Goal: Find specific page/section: Find specific page/section

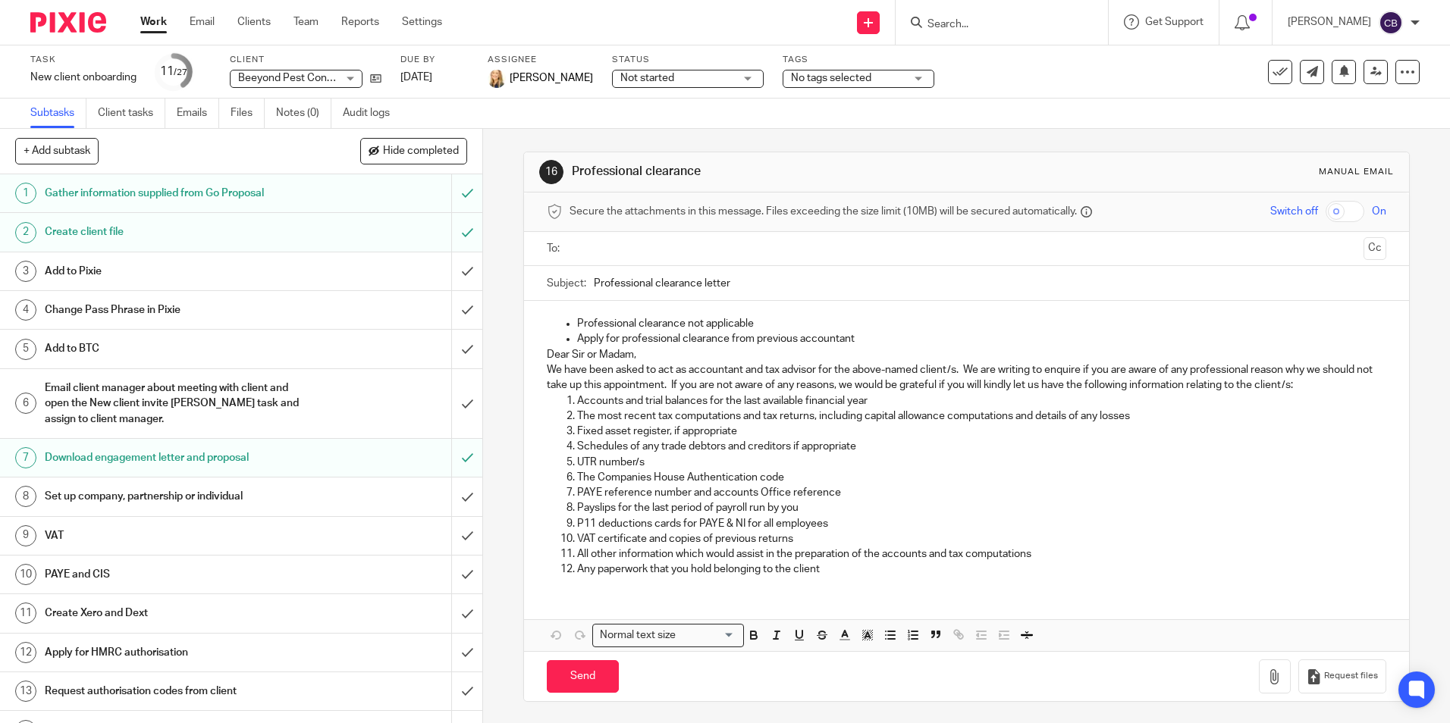
scroll to position [531, 0]
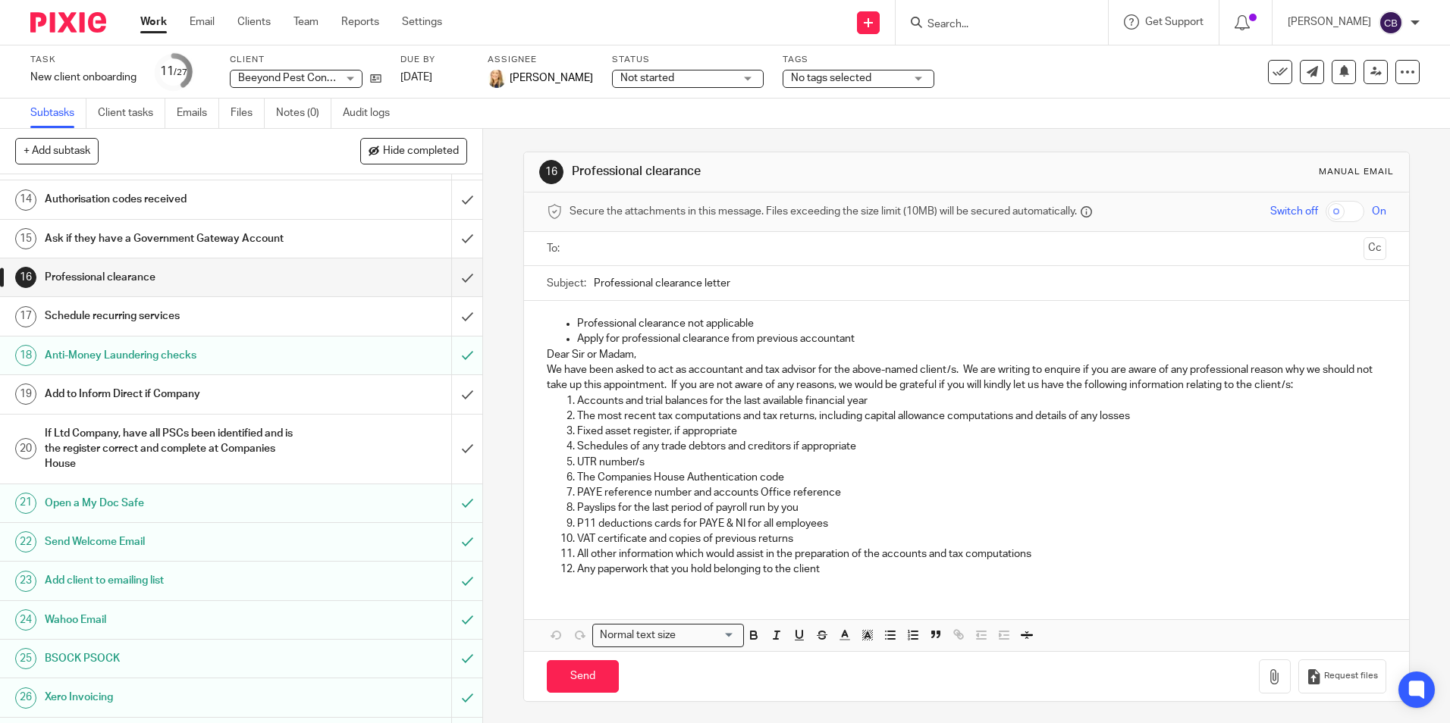
click at [958, 31] on input "Search" at bounding box center [994, 25] width 136 height 14
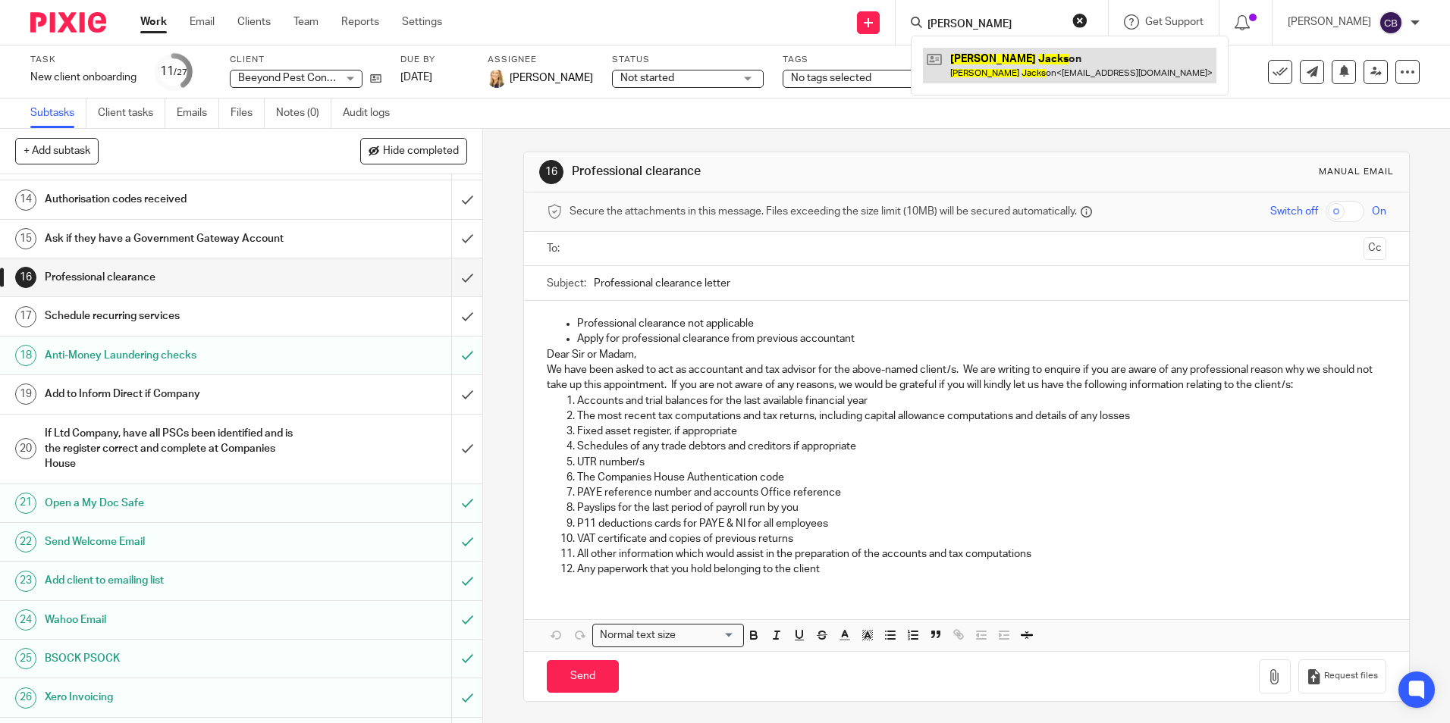
type input "[PERSON_NAME]"
click at [1013, 59] on link at bounding box center [1069, 65] width 293 height 35
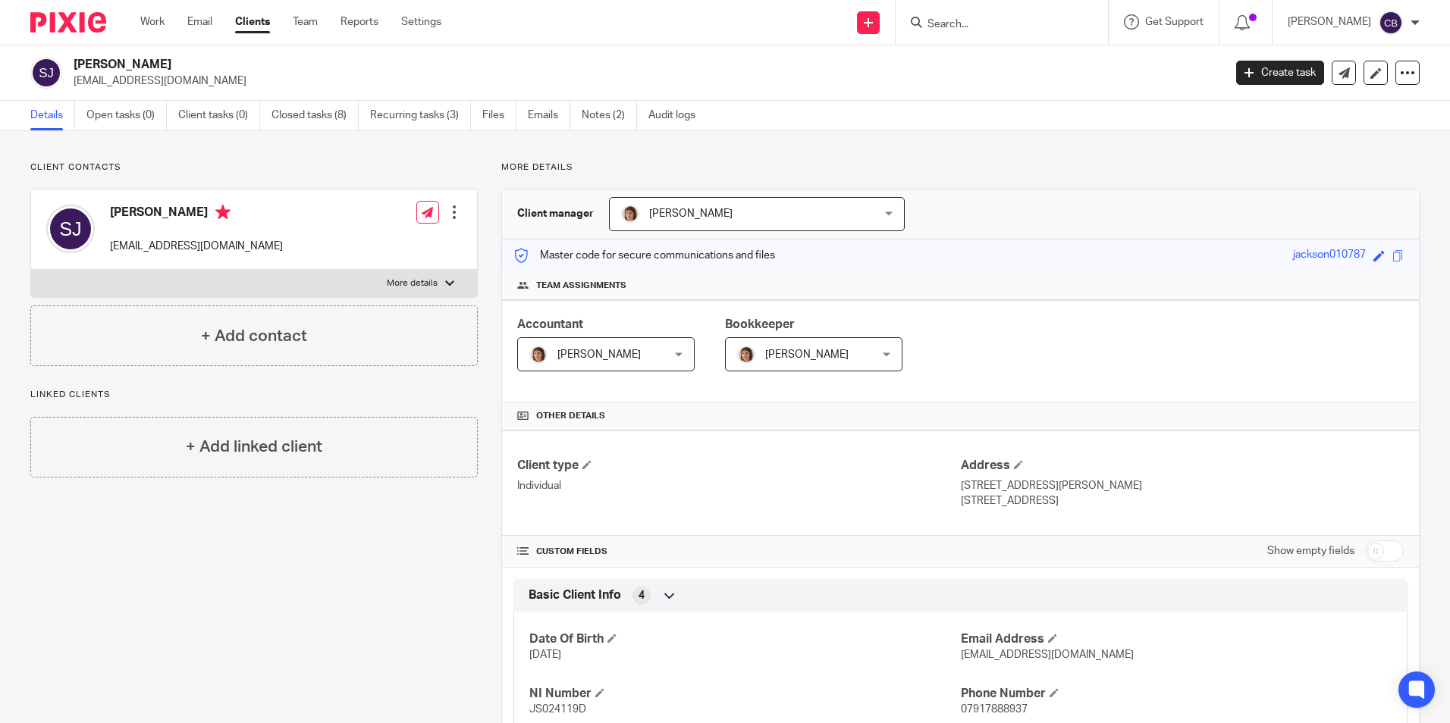
click at [525, 113] on ul "Details Open tasks (0) Client tasks (0) Closed tasks (8) Recurring tasks (3) Fi…" at bounding box center [374, 116] width 688 height 30
click at [546, 124] on link "Emails" at bounding box center [549, 116] width 42 height 30
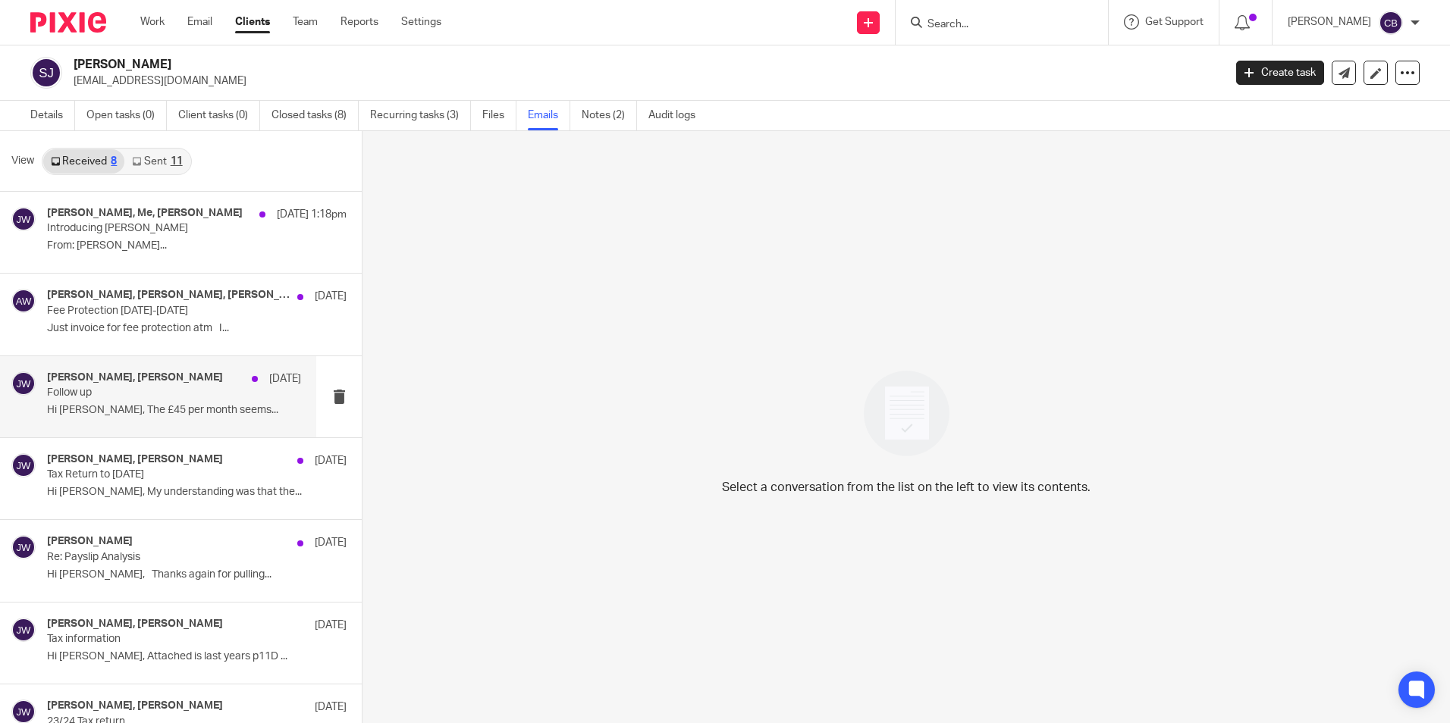
click at [130, 404] on p "Hi [PERSON_NAME], The £45 per month seems..." at bounding box center [174, 410] width 254 height 13
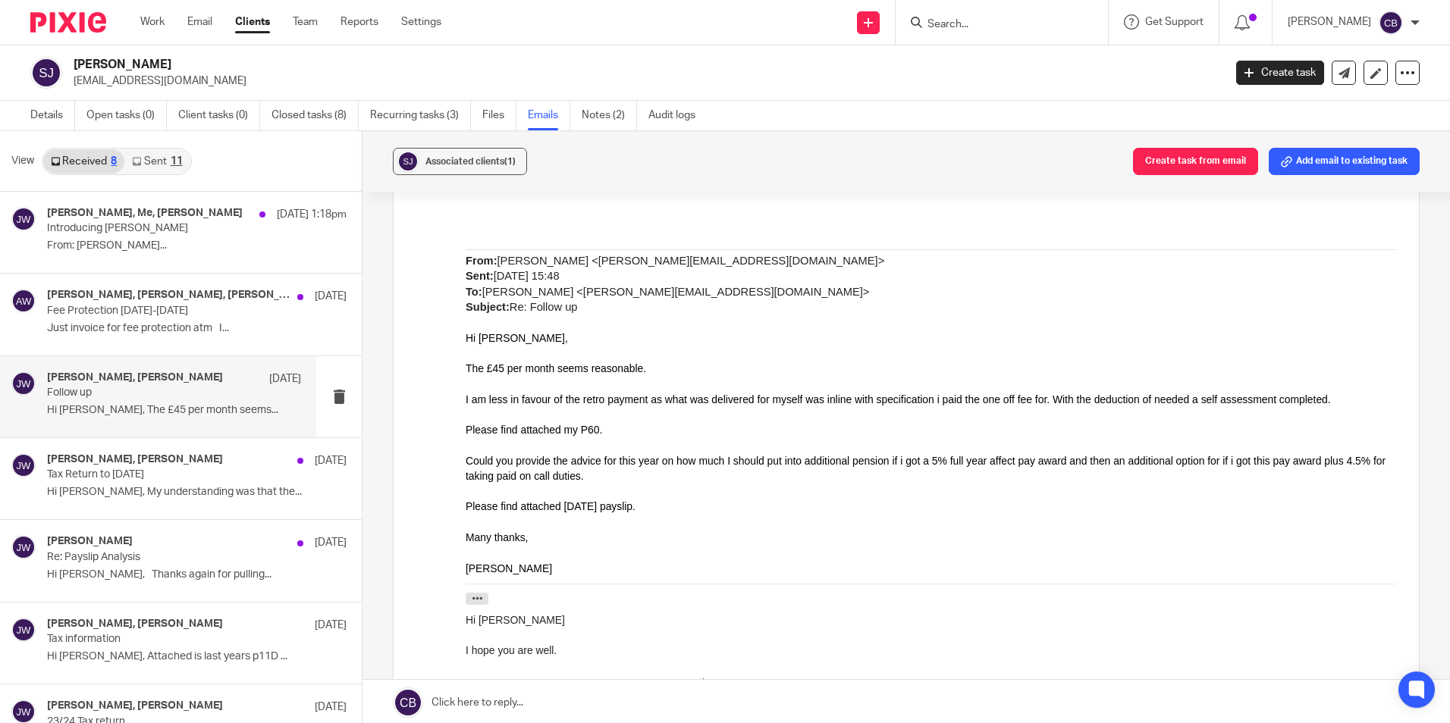
scroll to position [455, 0]
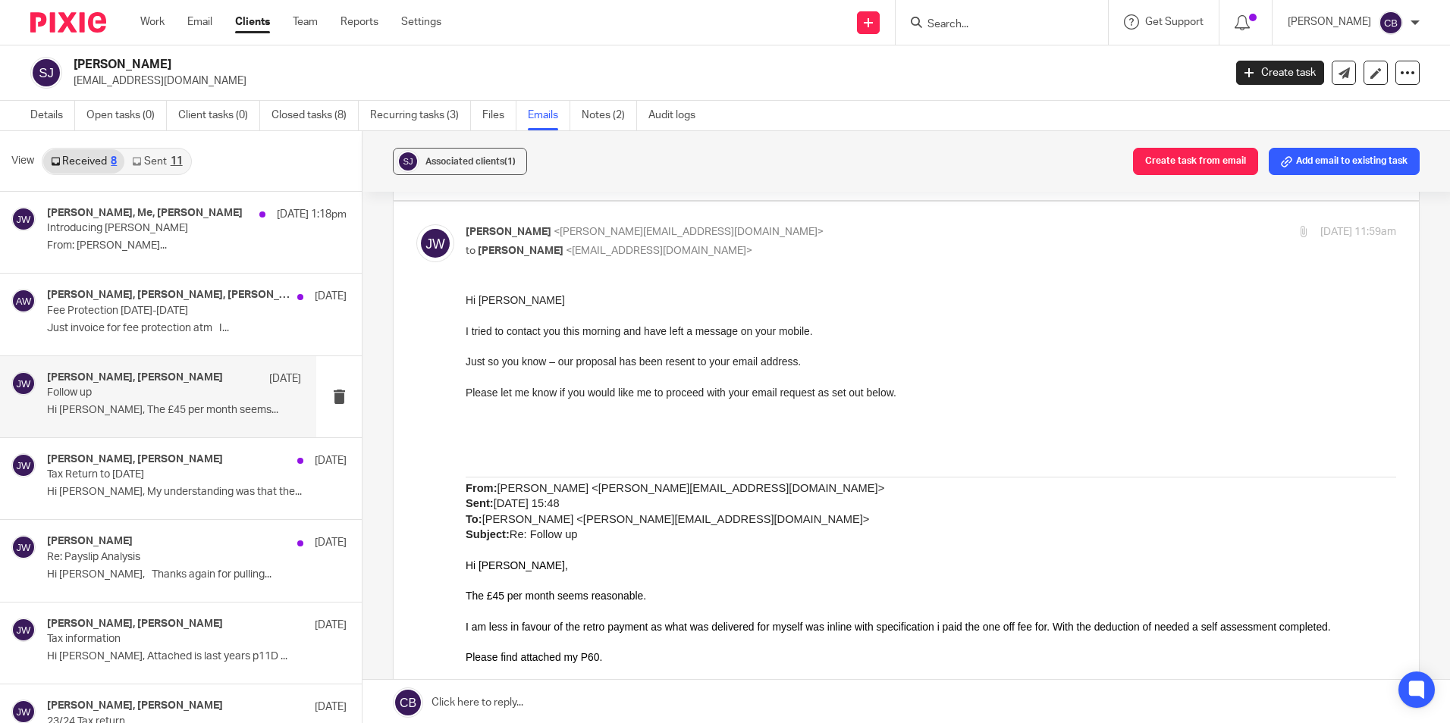
click at [1027, 412] on p at bounding box center [931, 407] width 930 height 15
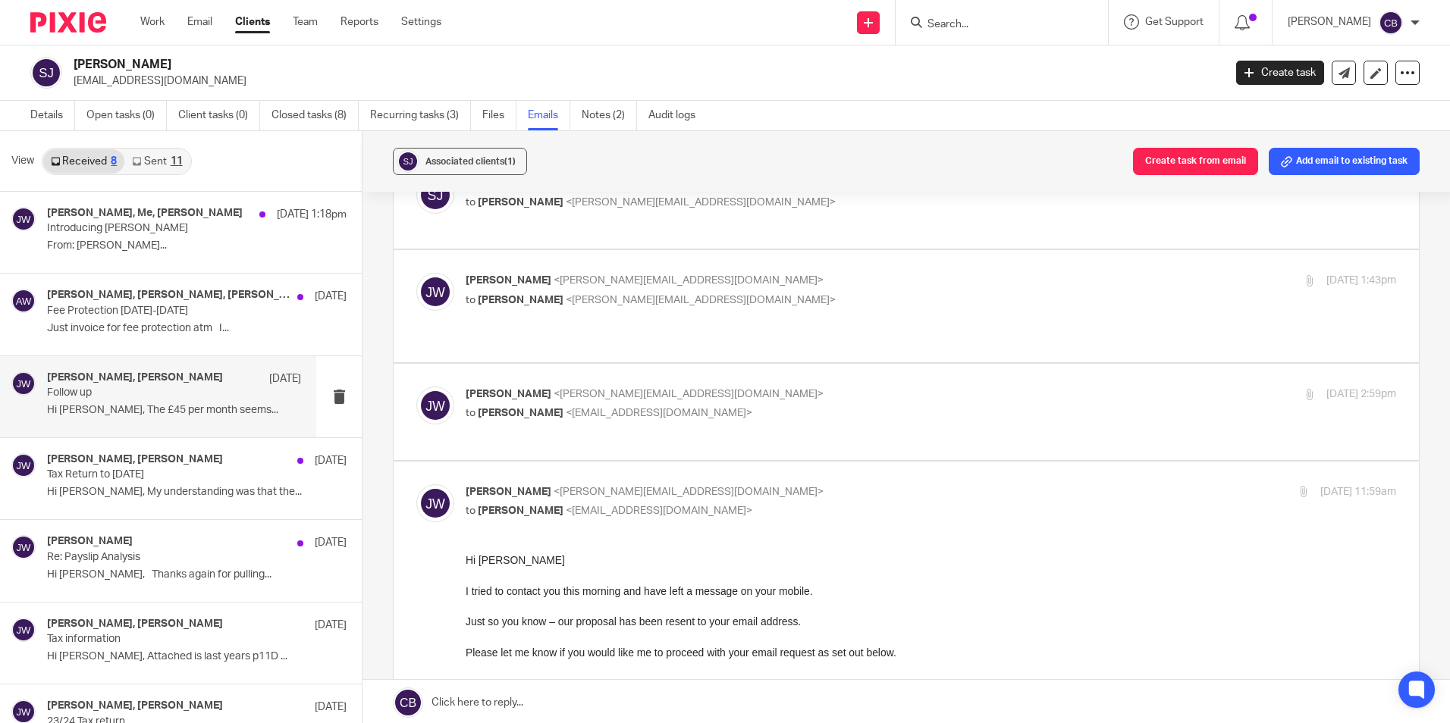
scroll to position [0, 0]
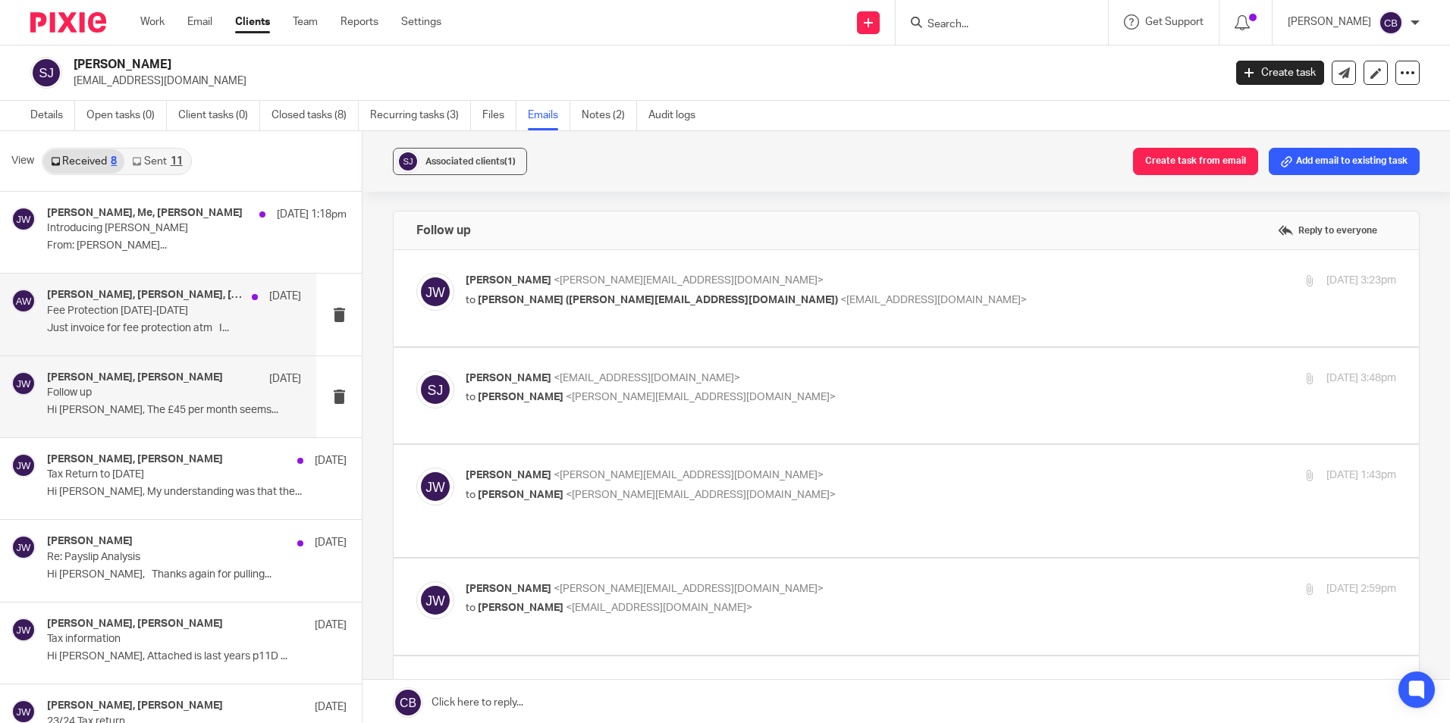
click at [120, 309] on p "Fee Protection [DATE]-[DATE]" at bounding box center [148, 311] width 203 height 13
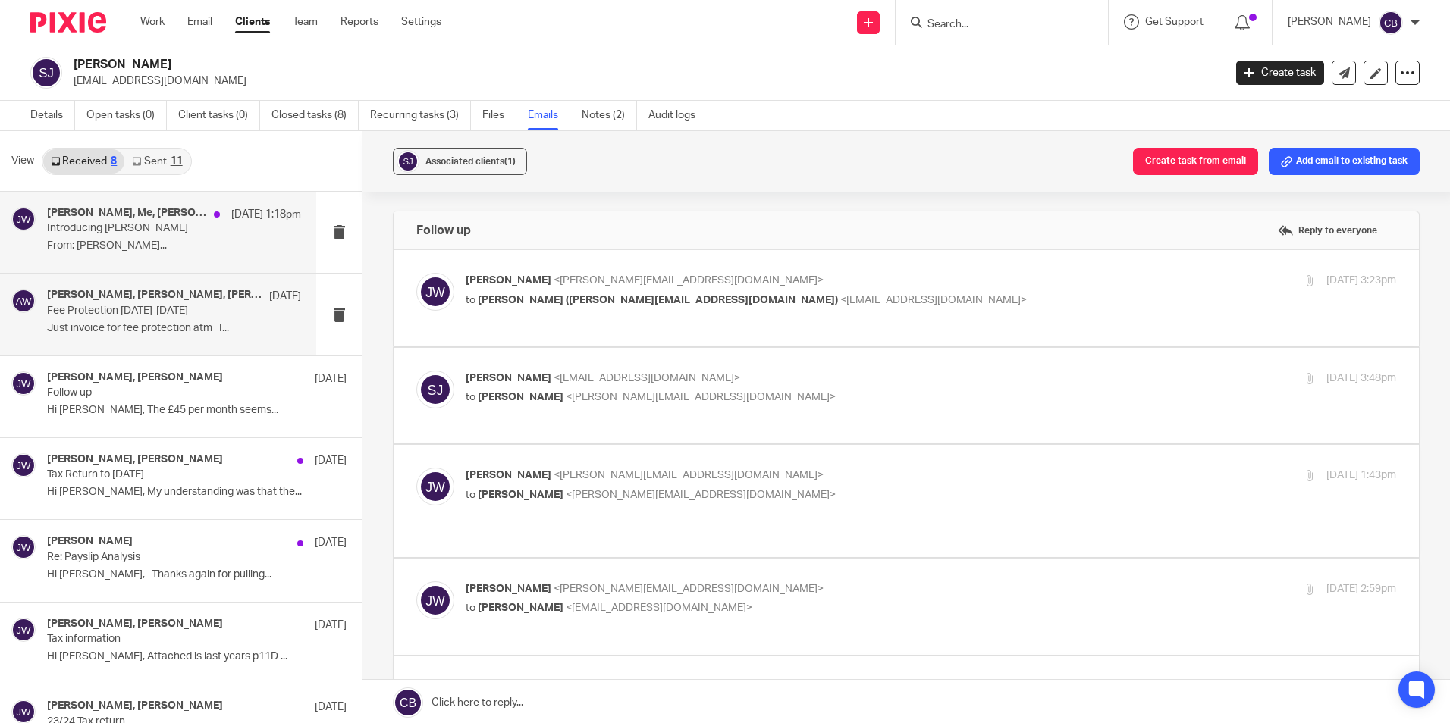
click at [133, 238] on div "Shaun Jackson, Me, Janice Wolmarans 23 Sep 1:18pm Introducing Cerys Burns From:…" at bounding box center [174, 232] width 254 height 51
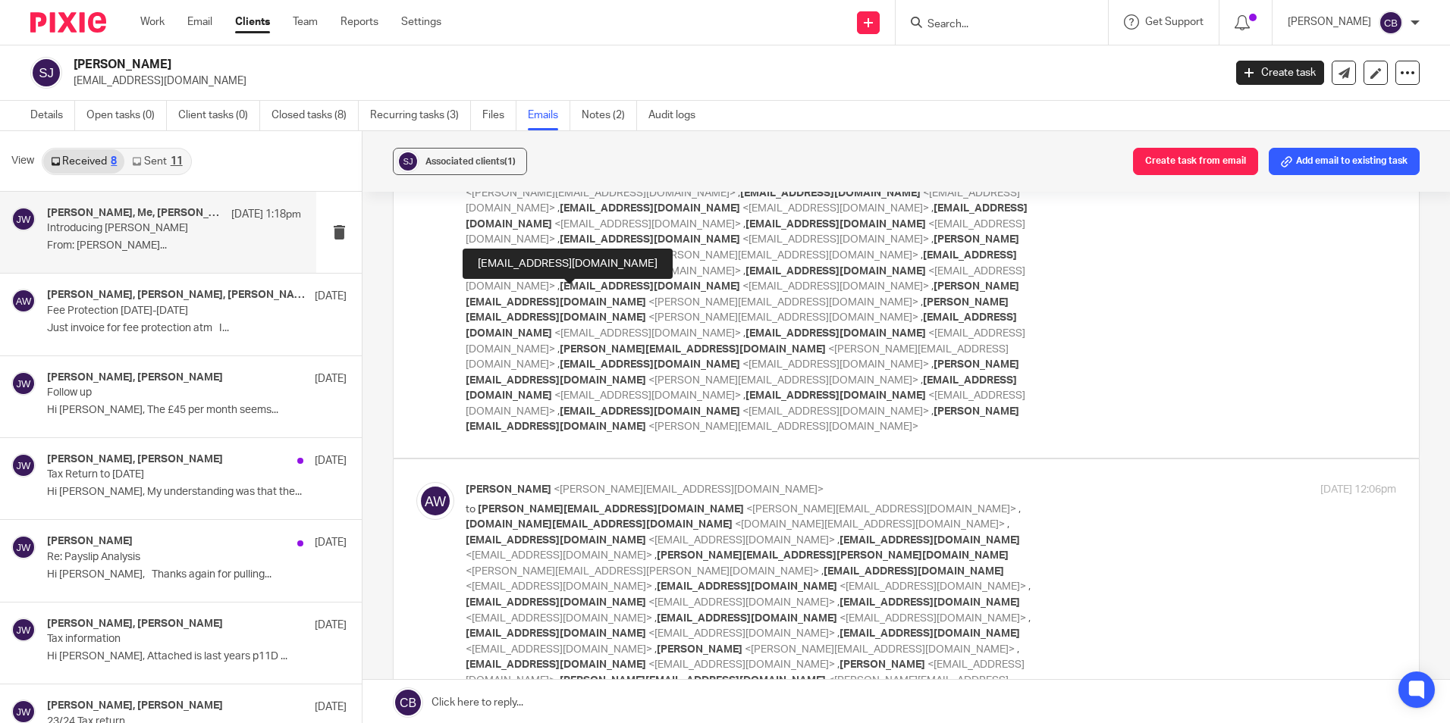
scroll to position [455, 0]
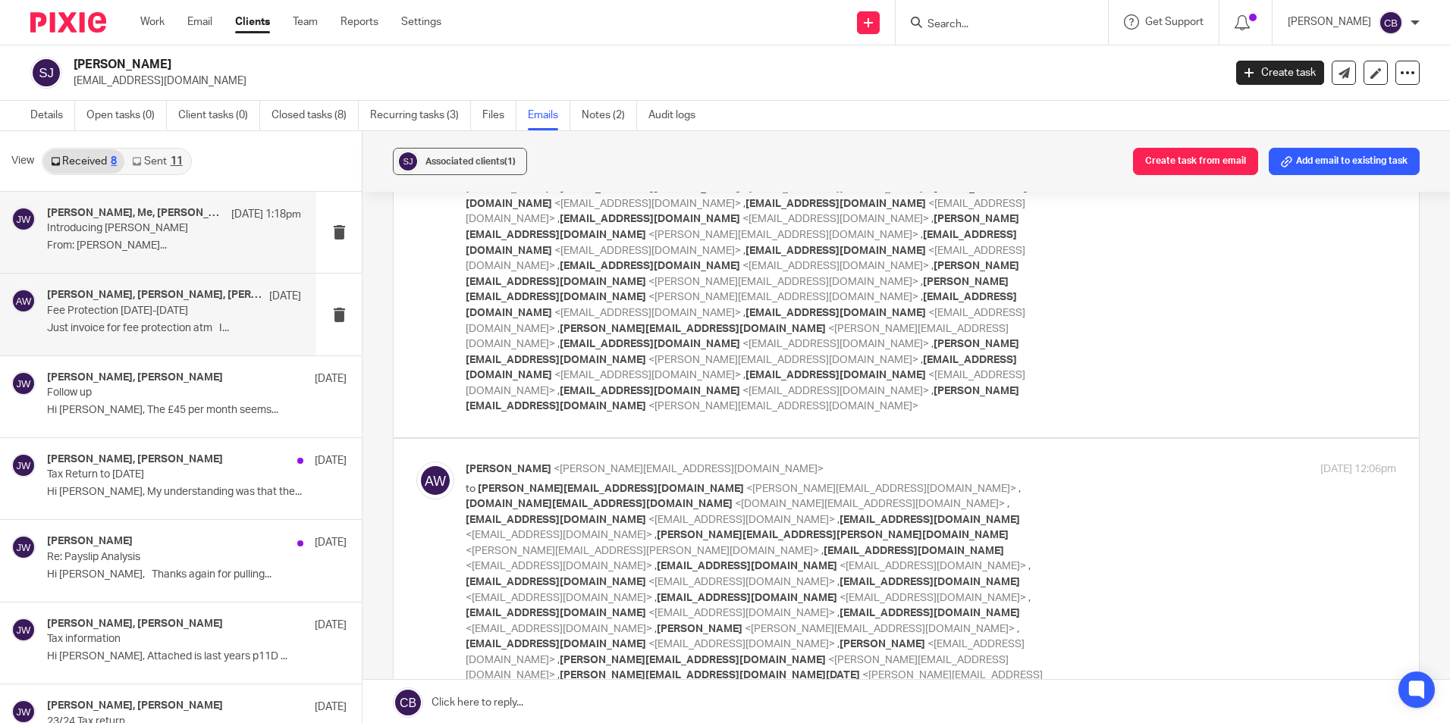
click at [125, 308] on p "Fee Protection 2025-2026" at bounding box center [148, 311] width 203 height 13
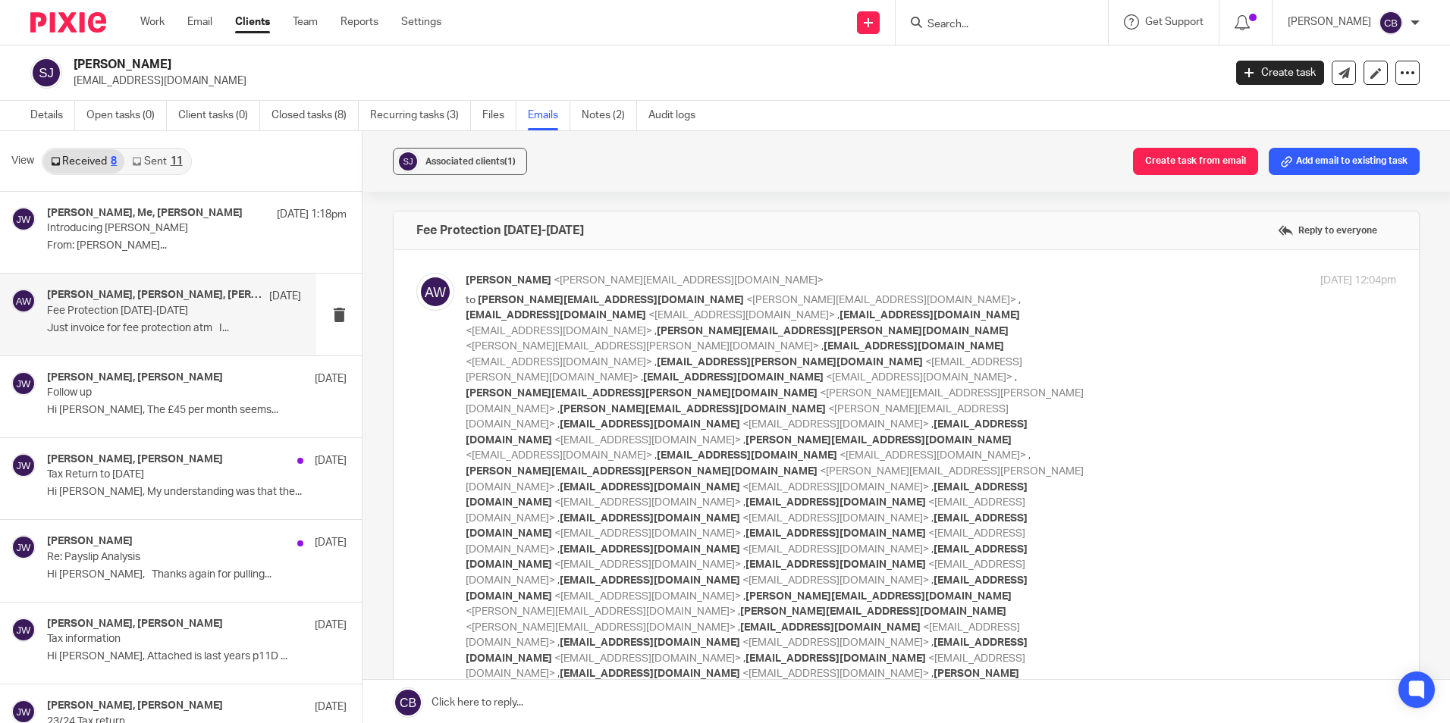
click at [145, 168] on link "Sent 11" at bounding box center [156, 161] width 65 height 24
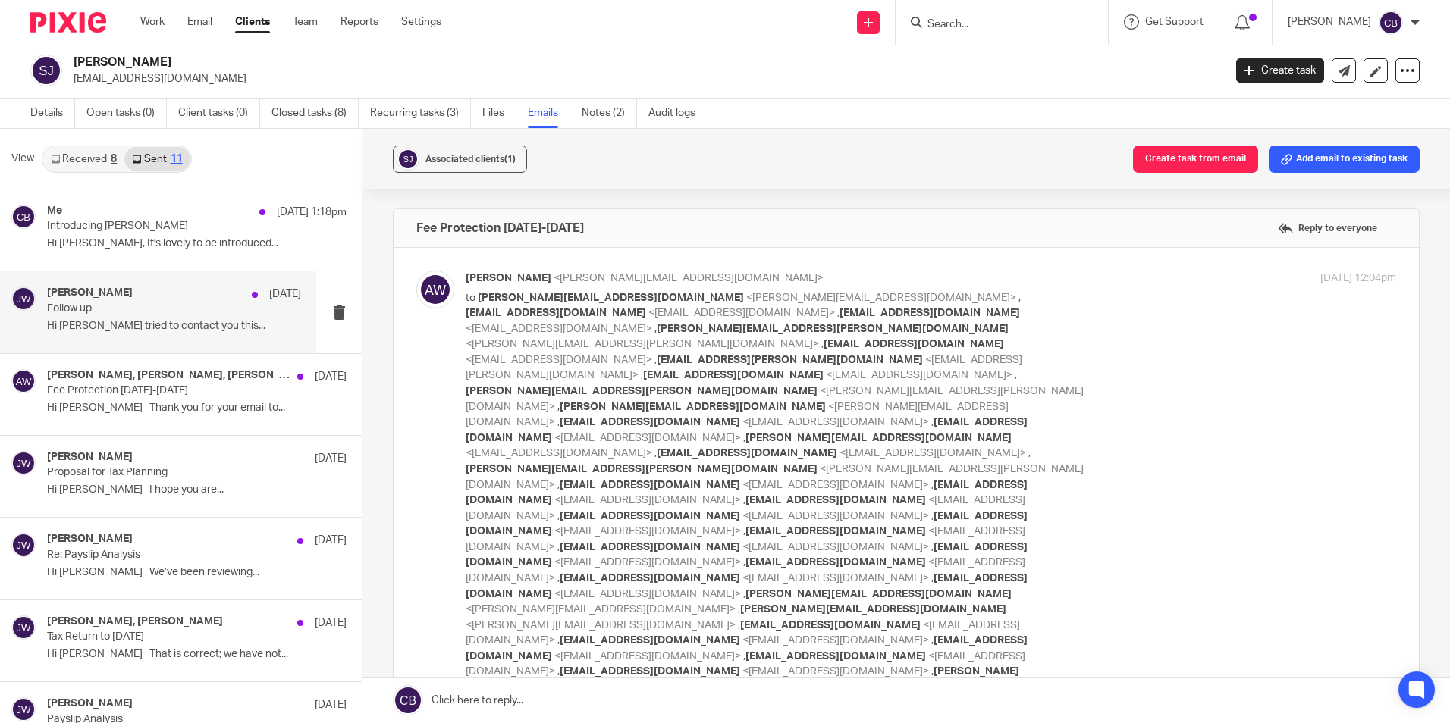
click at [121, 324] on p "Hi Shaun I tried to contact you this..." at bounding box center [174, 326] width 254 height 13
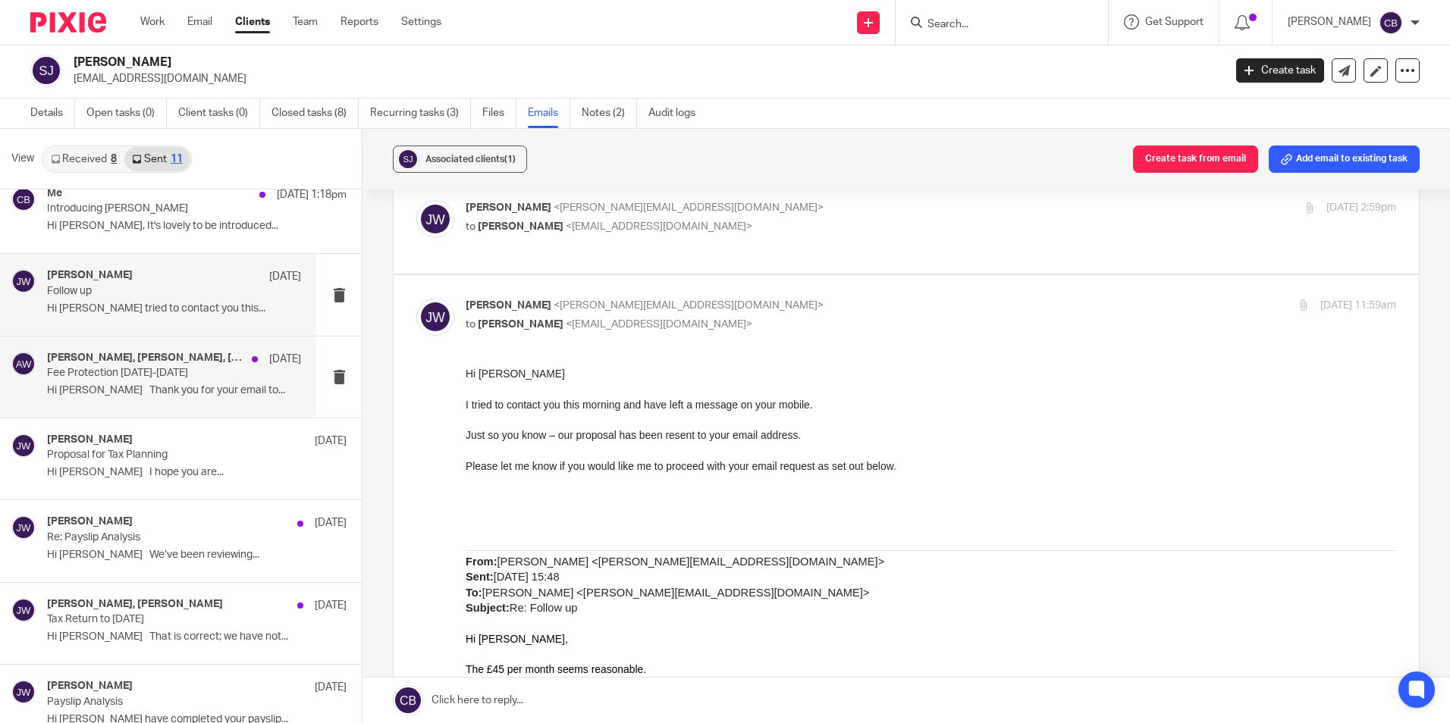
scroll to position [0, 0]
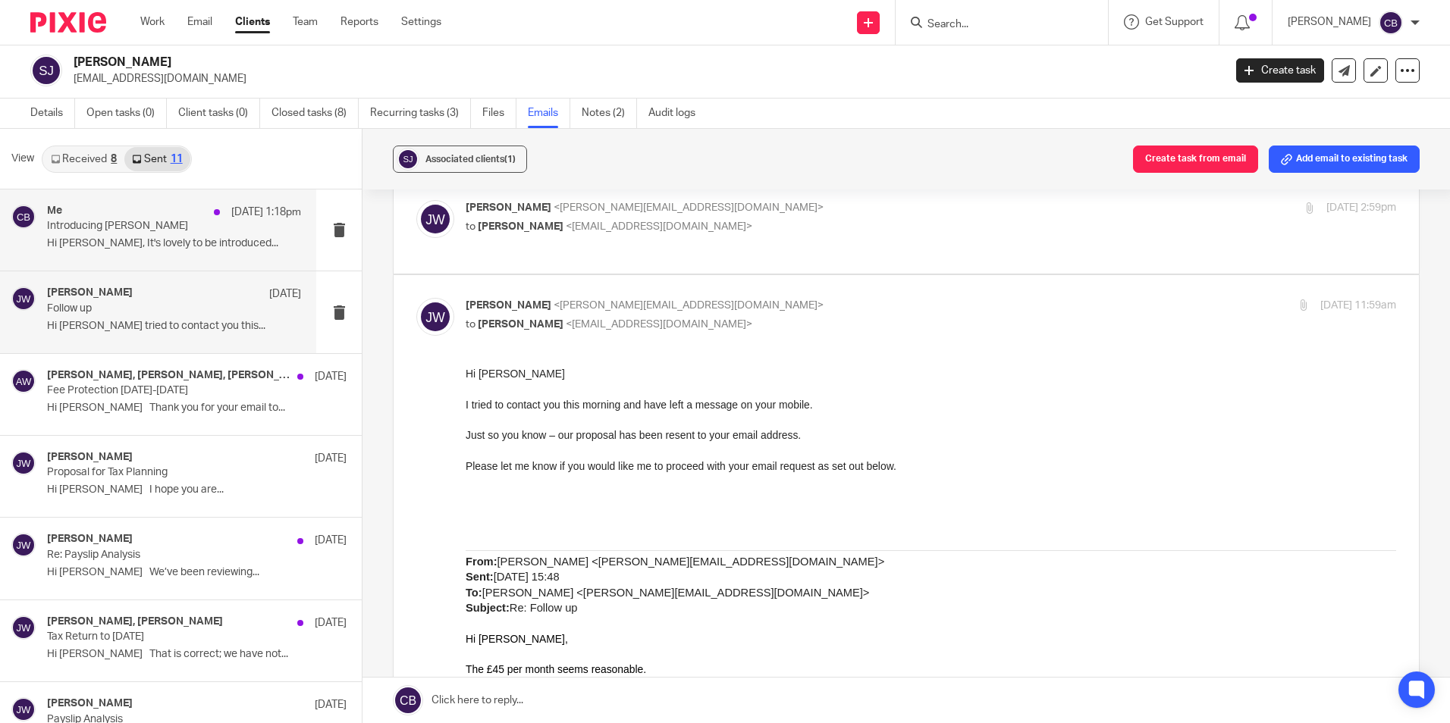
click at [146, 240] on p "Hi Shaun, It's lovely to be introduced..." at bounding box center [174, 243] width 254 height 13
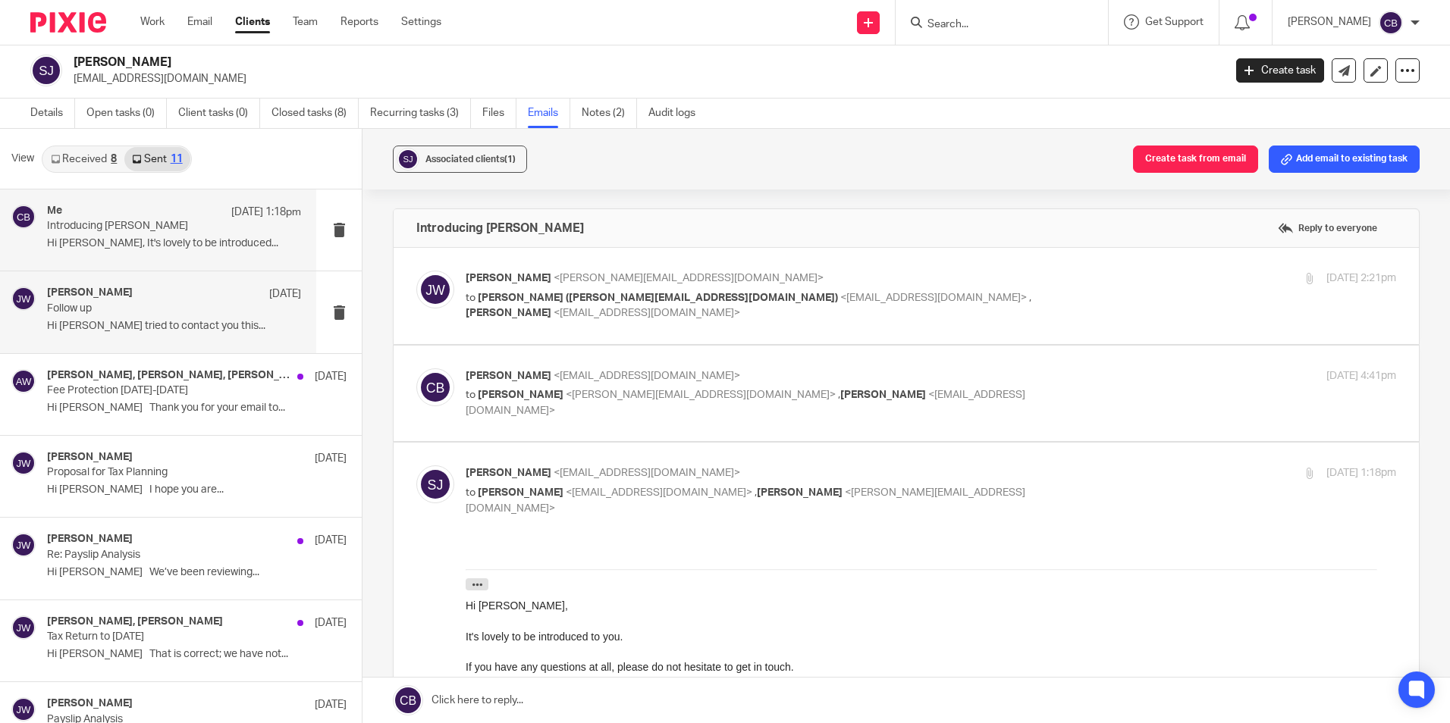
click at [129, 325] on p "Hi Shaun I tried to contact you this..." at bounding box center [174, 326] width 254 height 13
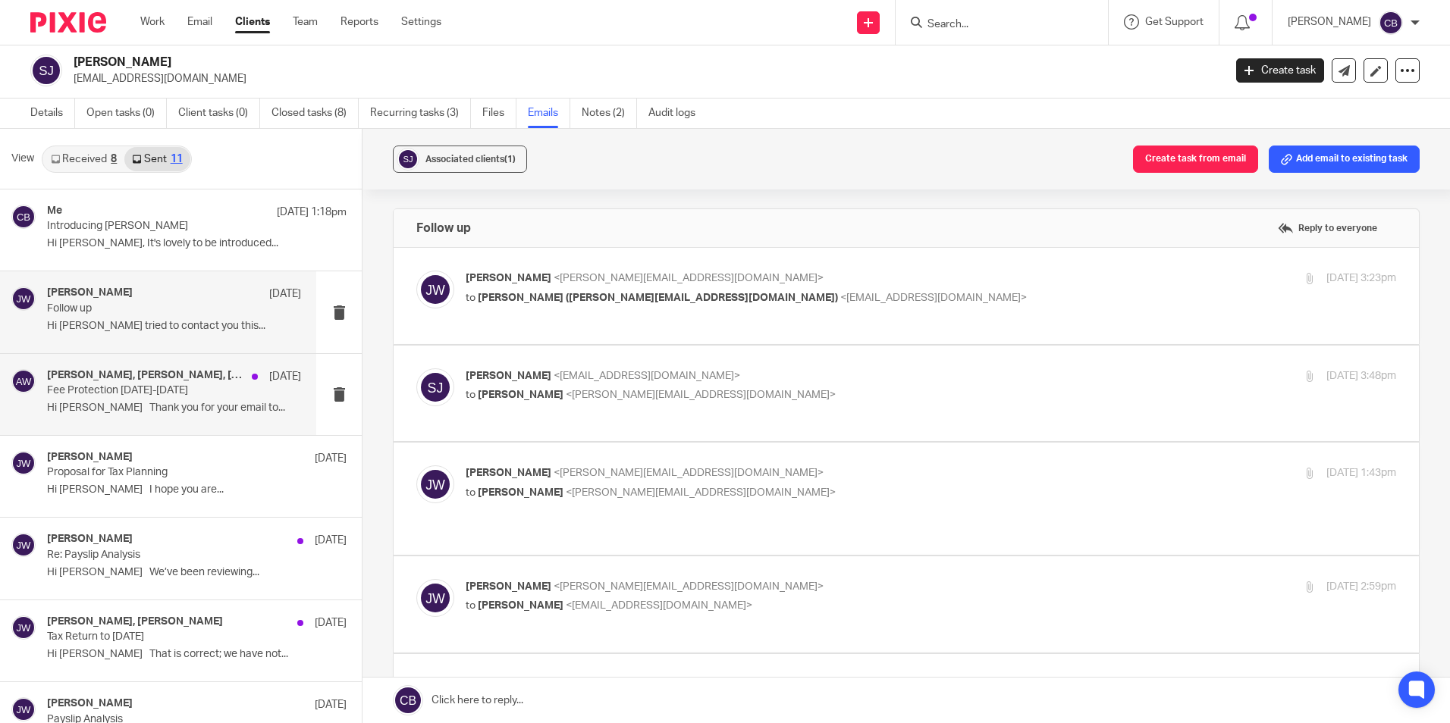
click at [121, 419] on div "Alison Woodcraft, Jordan Wyatt, johnagadsby@btinternet.com, Kate Llewellyn, lee…" at bounding box center [174, 394] width 254 height 51
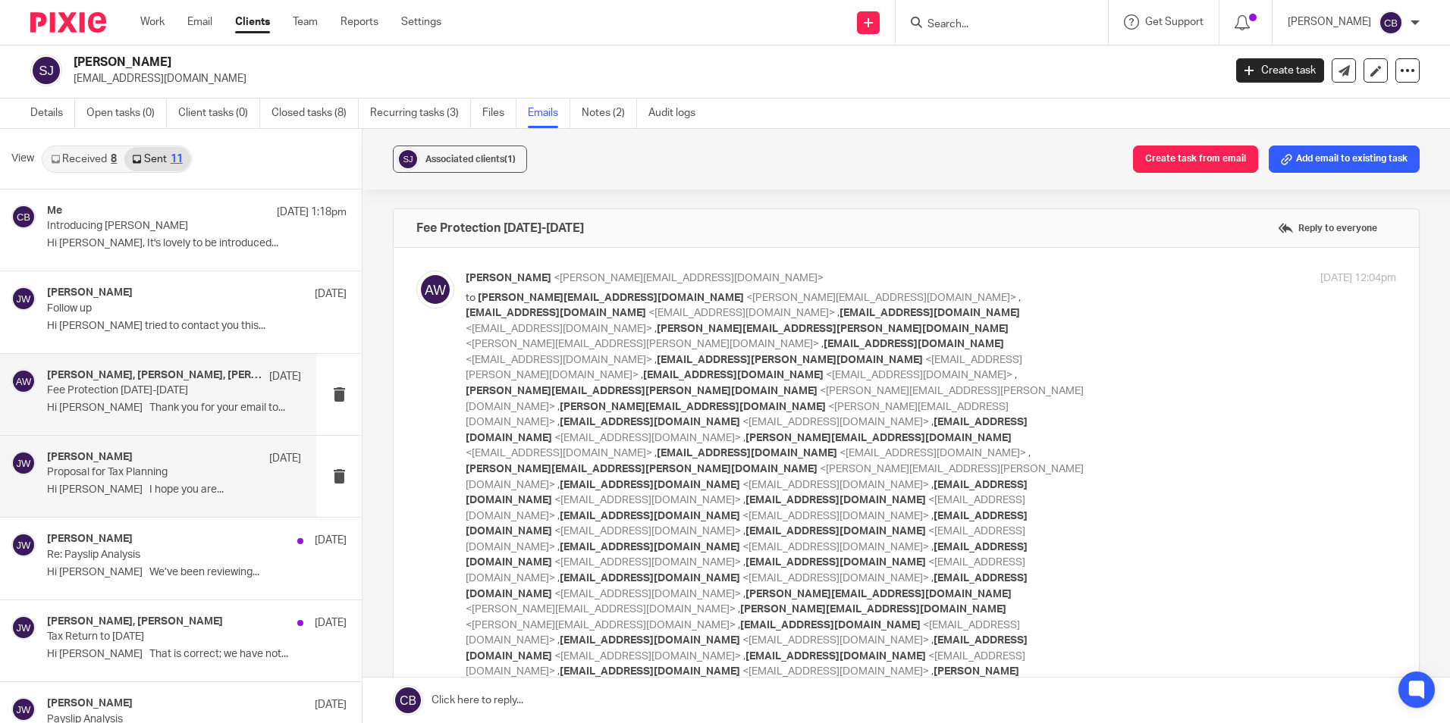
click at [127, 459] on h4 "Janice Wolmarans" at bounding box center [90, 457] width 86 height 13
